Goal: Transaction & Acquisition: Purchase product/service

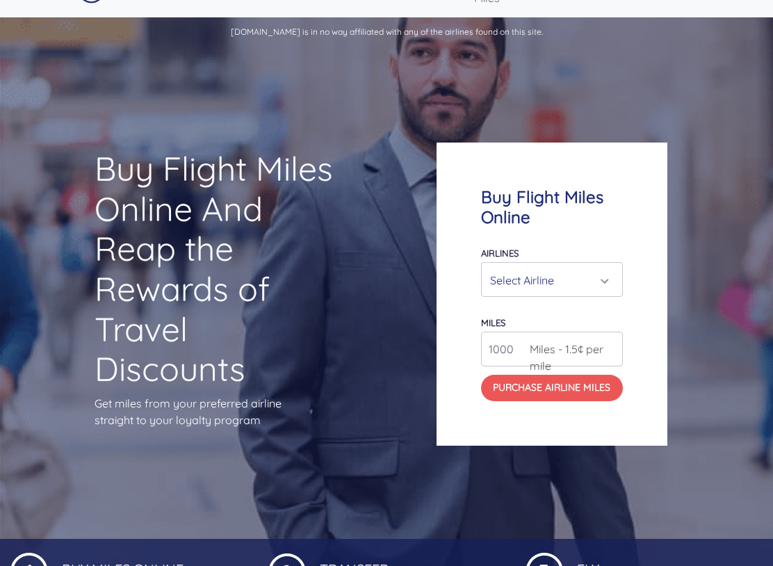
scroll to position [38, 0]
click at [607, 275] on div "Select Airline" at bounding box center [552, 280] width 124 height 26
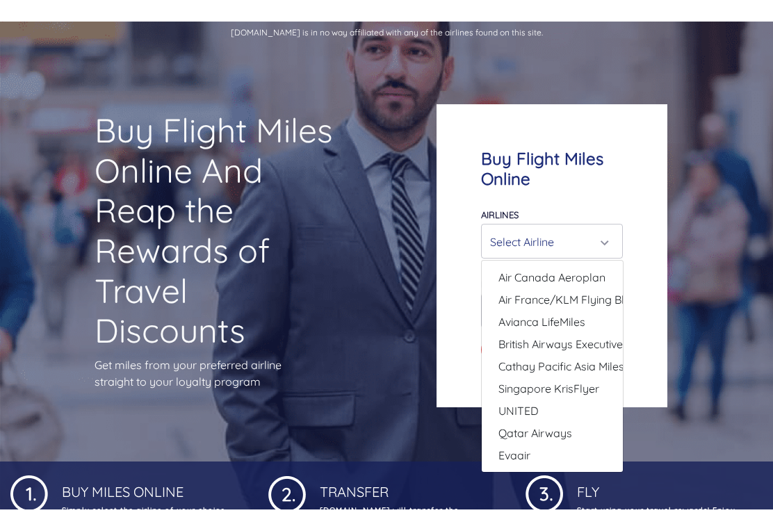
scroll to position [0, 0]
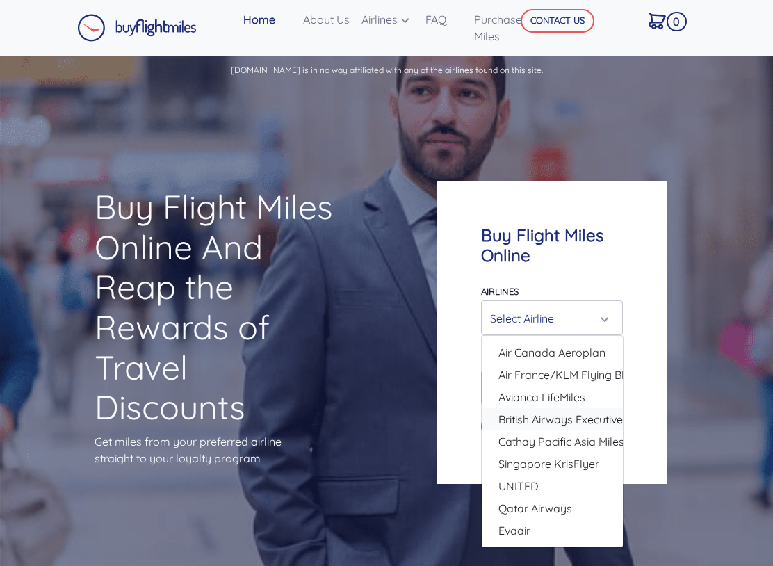
click at [576, 416] on span "British Airways Executive Club" at bounding box center [573, 419] width 150 height 17
select select "British Airways Executive Club"
type input "80000"
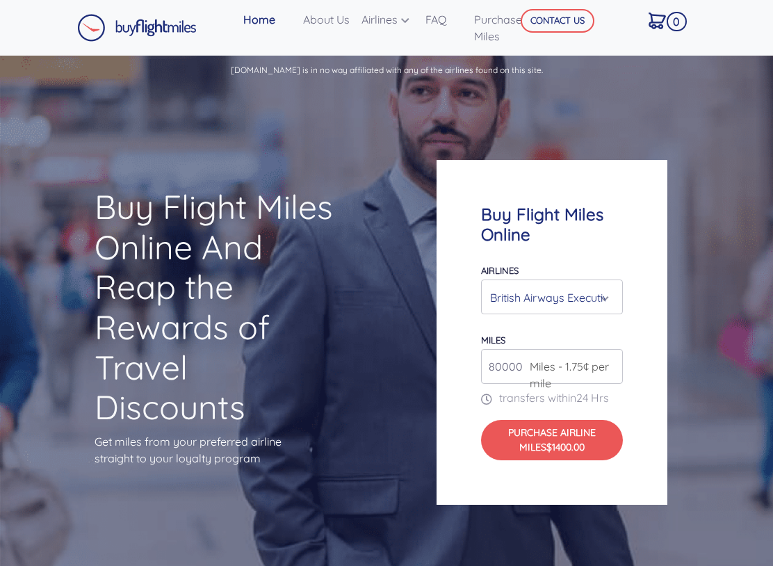
click at [543, 365] on span "Miles - 1.75¢ per mile" at bounding box center [573, 374] width 101 height 33
click at [509, 359] on input "80000" at bounding box center [552, 366] width 143 height 35
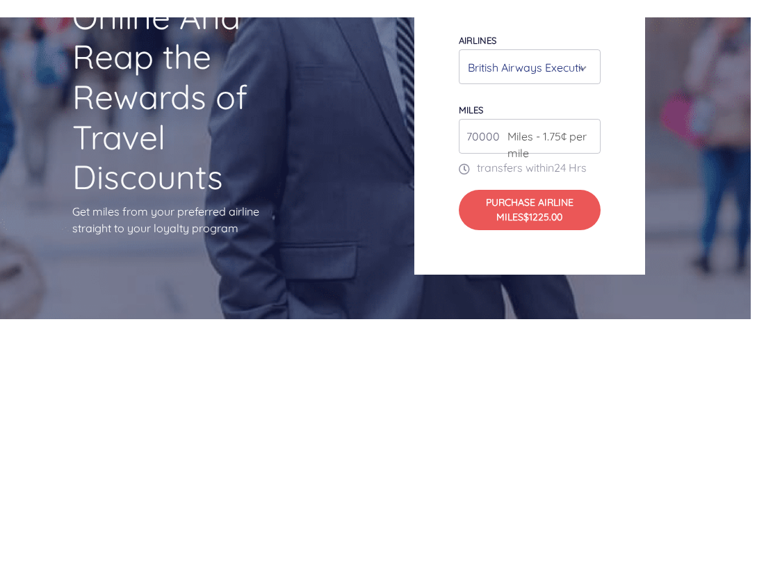
scroll to position [230, 22]
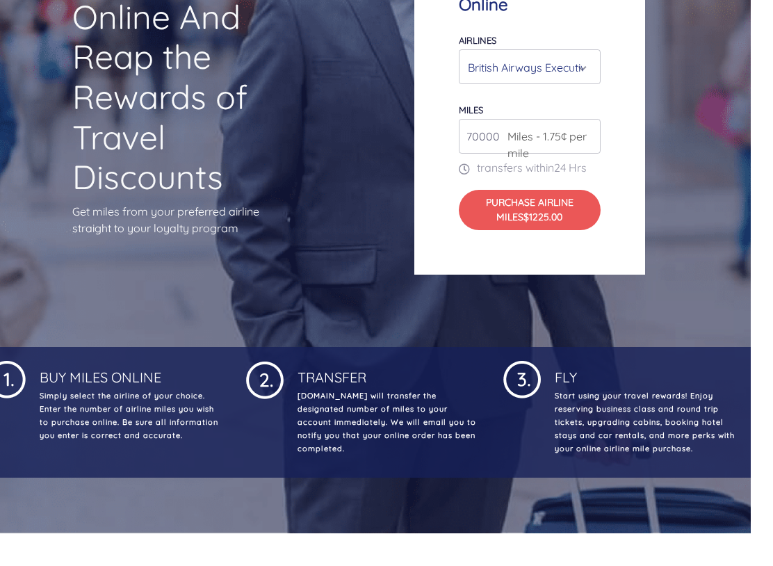
click at [538, 198] on button "Purchase Airline Miles $1225.00" at bounding box center [530, 210] width 143 height 40
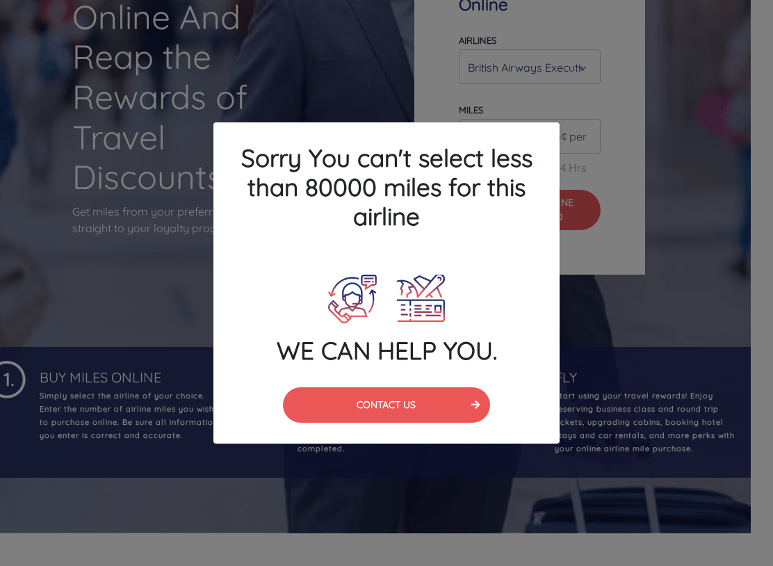
click at [40, 243] on div "Sorry You can't select less than 80000 miles for this airline WE CAN HELP YOU. …" at bounding box center [386, 283] width 773 height 566
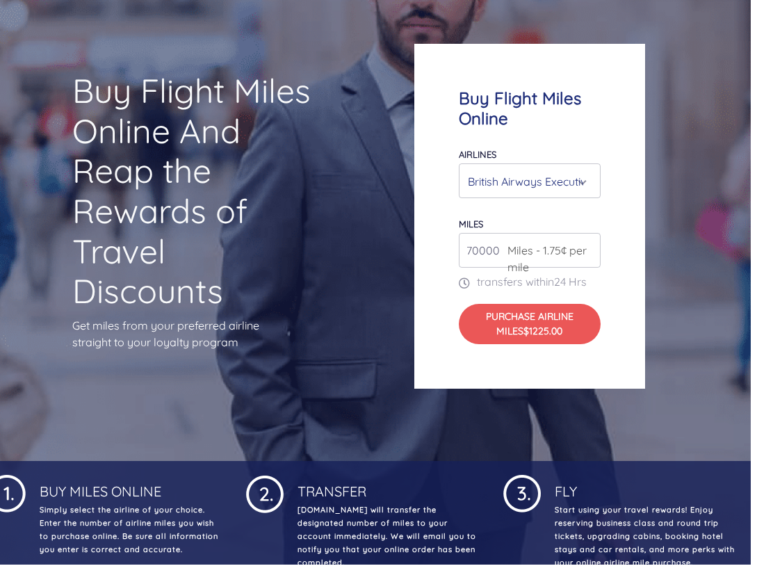
click at [489, 254] on input "70000" at bounding box center [530, 251] width 143 height 35
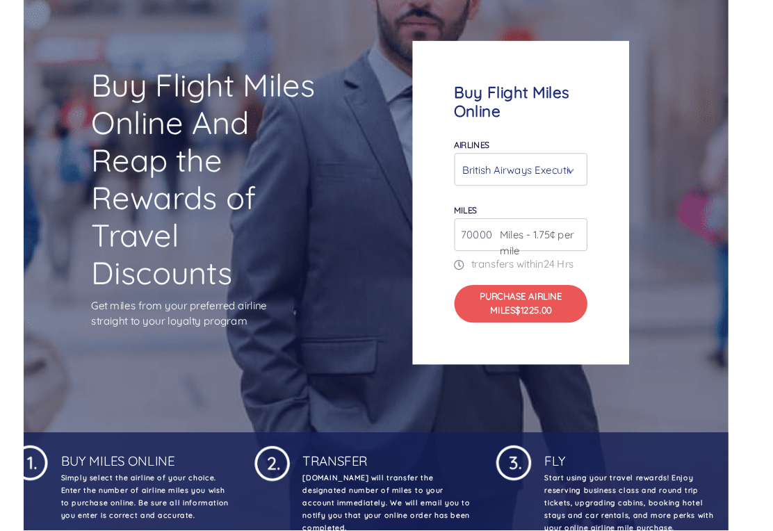
scroll to position [116, 22]
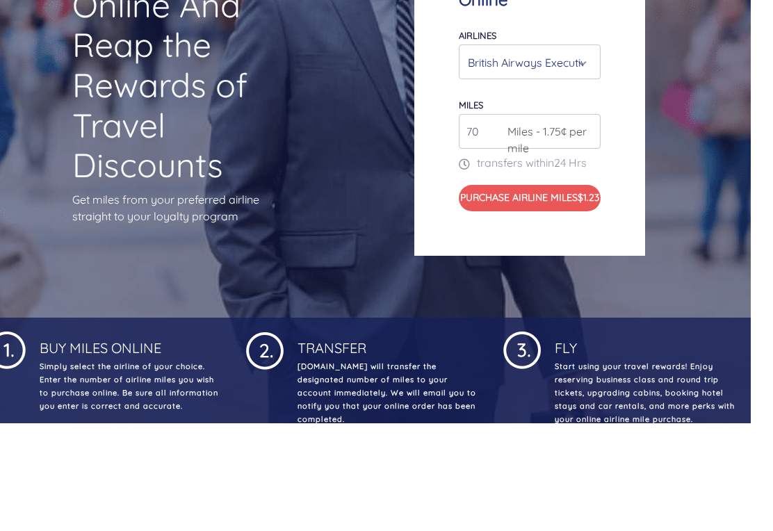
type input "7"
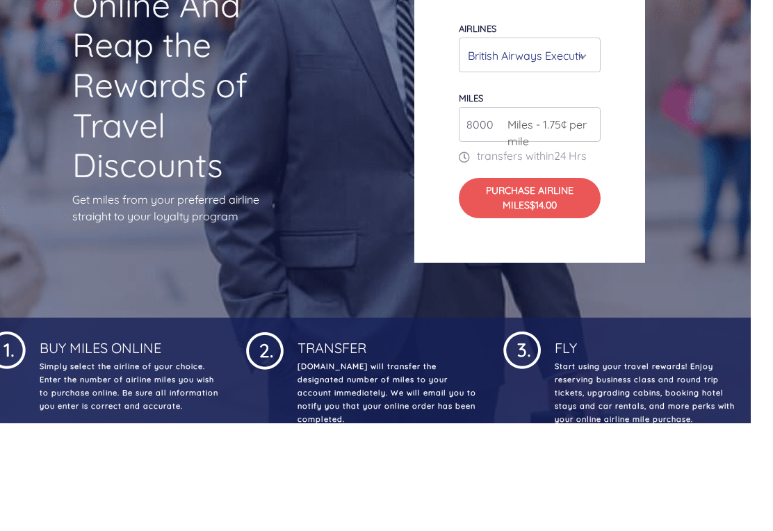
type input "80000"
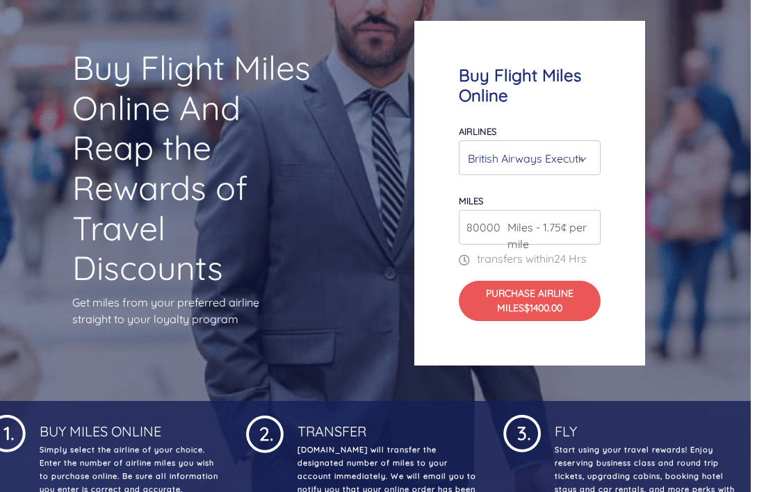
scroll to position [0, 22]
